Goal: Transaction & Acquisition: Subscribe to service/newsletter

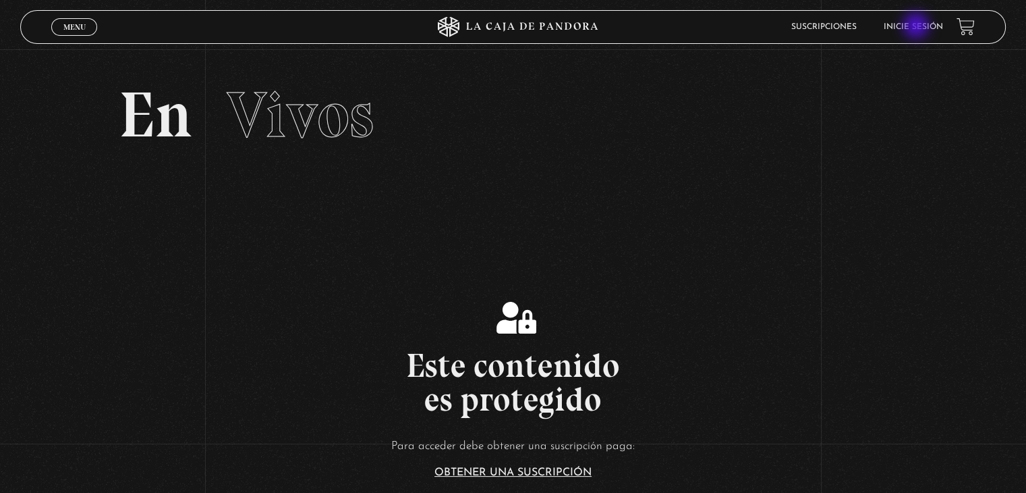
click at [918, 27] on link "Inicie sesión" at bounding box center [913, 27] width 59 height 8
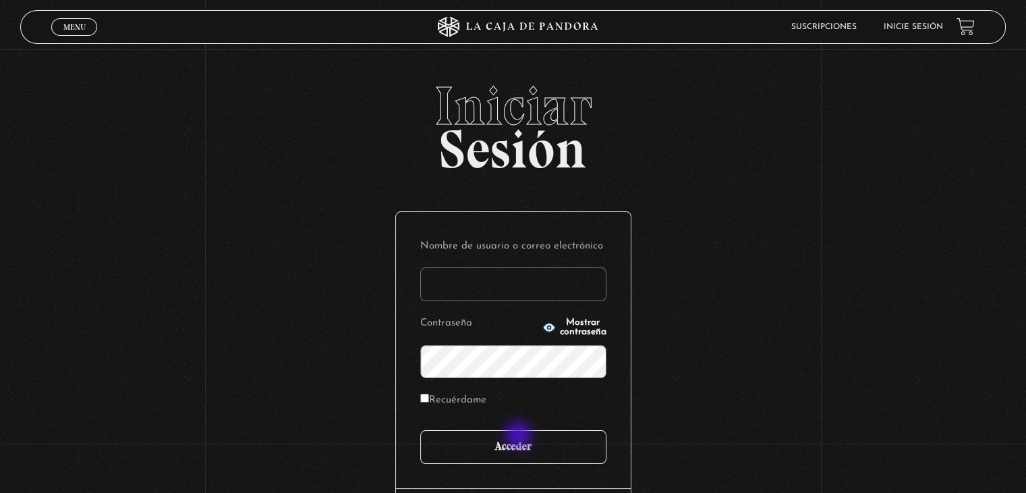
type input "anamariasalas18@gmail.com"
click at [520, 437] on input "Acceder" at bounding box center [513, 447] width 186 height 34
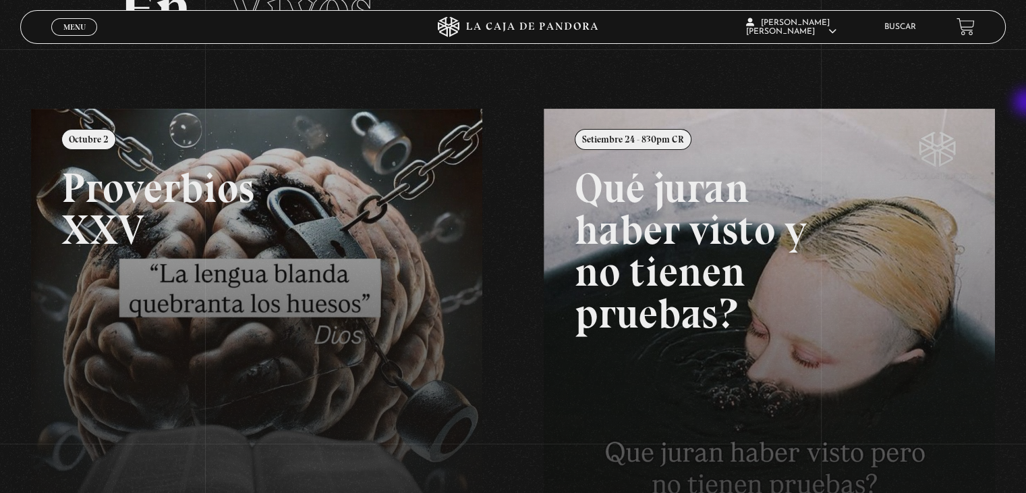
scroll to position [107, 0]
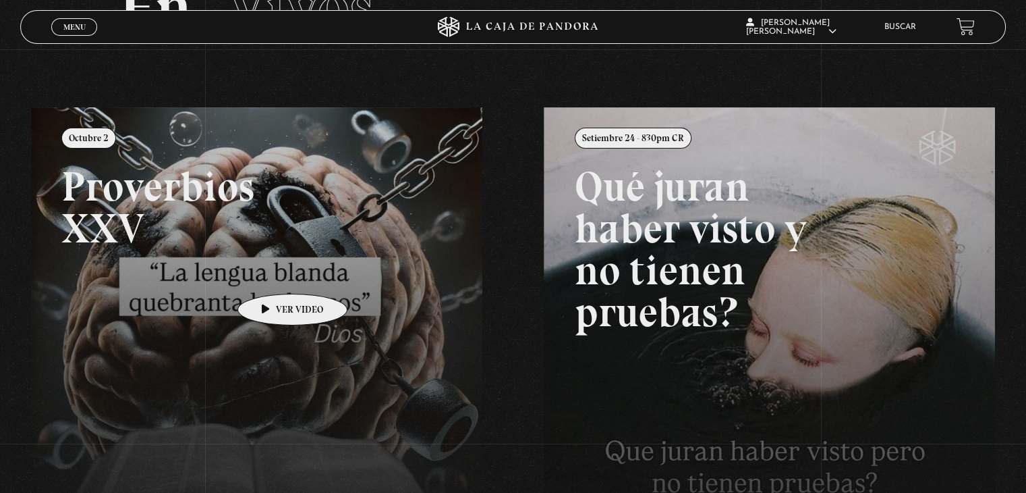
click at [271, 273] on link at bounding box center [544, 353] width 1026 height 493
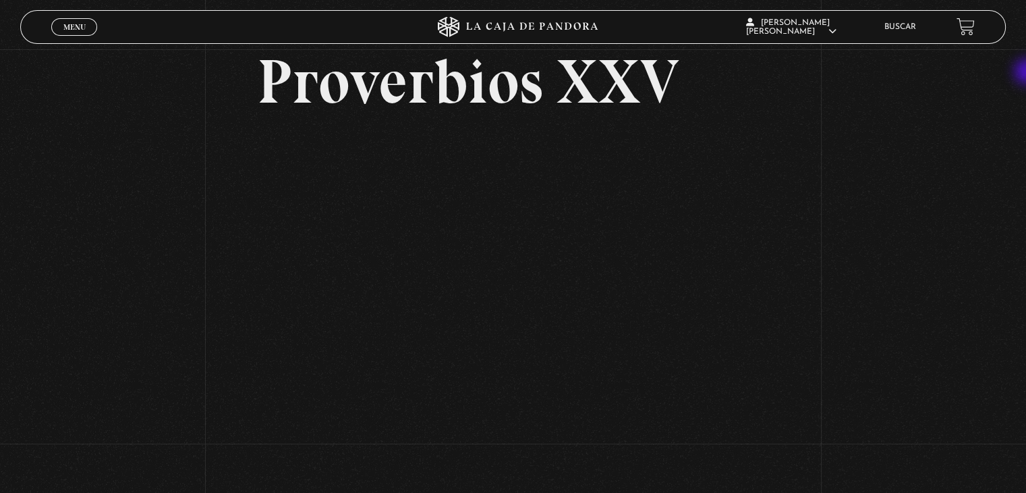
scroll to position [71, 0]
